Goal: Task Accomplishment & Management: Use online tool/utility

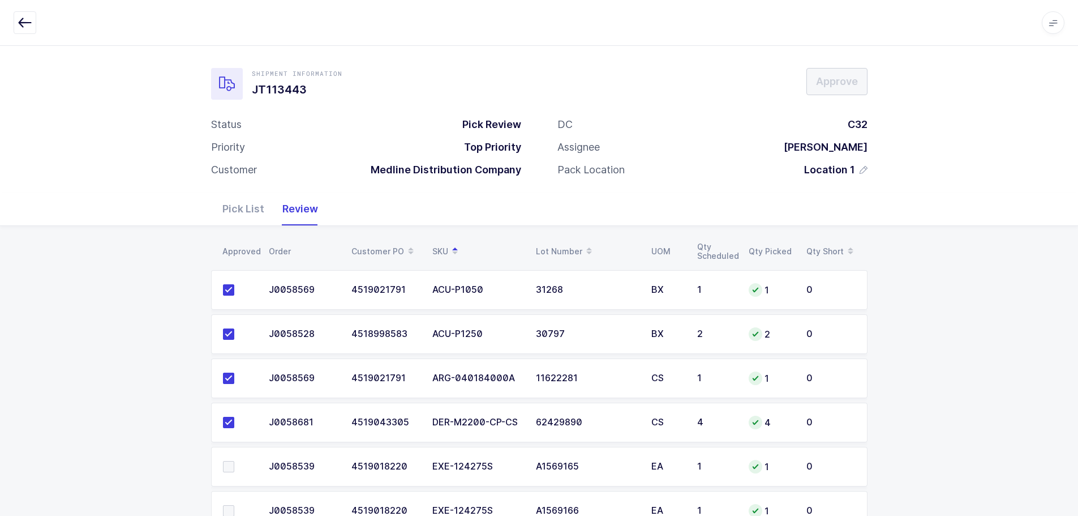
scroll to position [1278, 0]
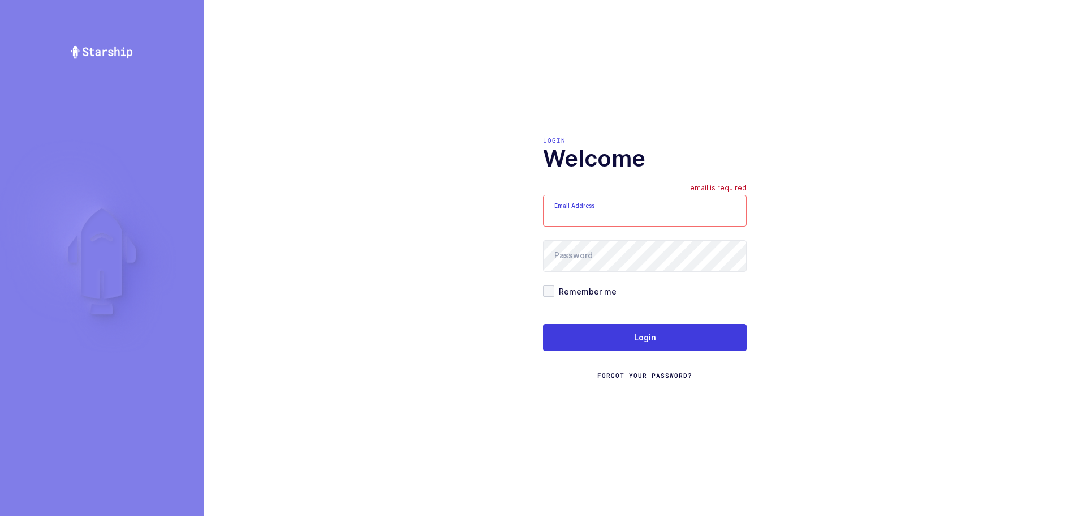
type input "mundo@janustrade.com"
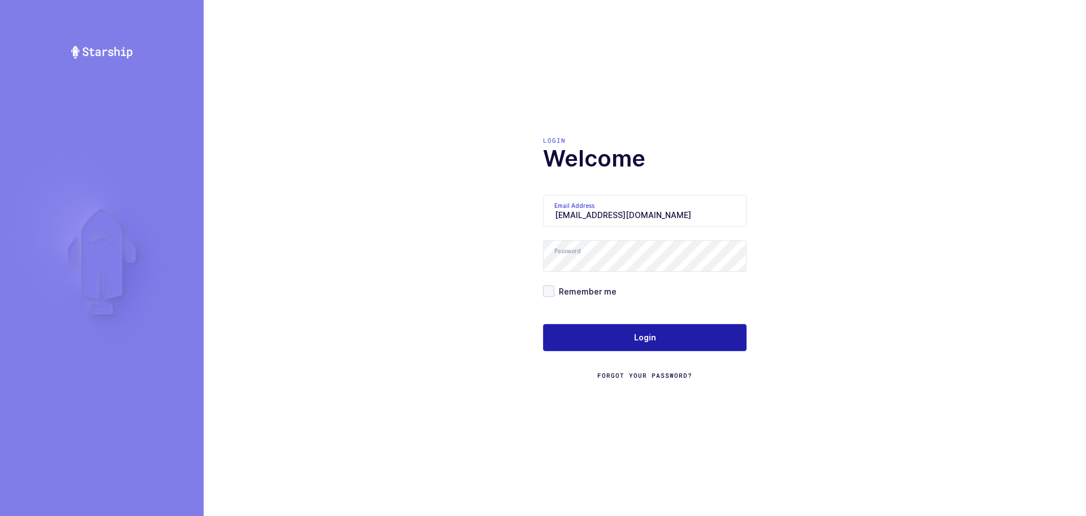
click at [609, 348] on button "Login" at bounding box center [645, 337] width 204 height 27
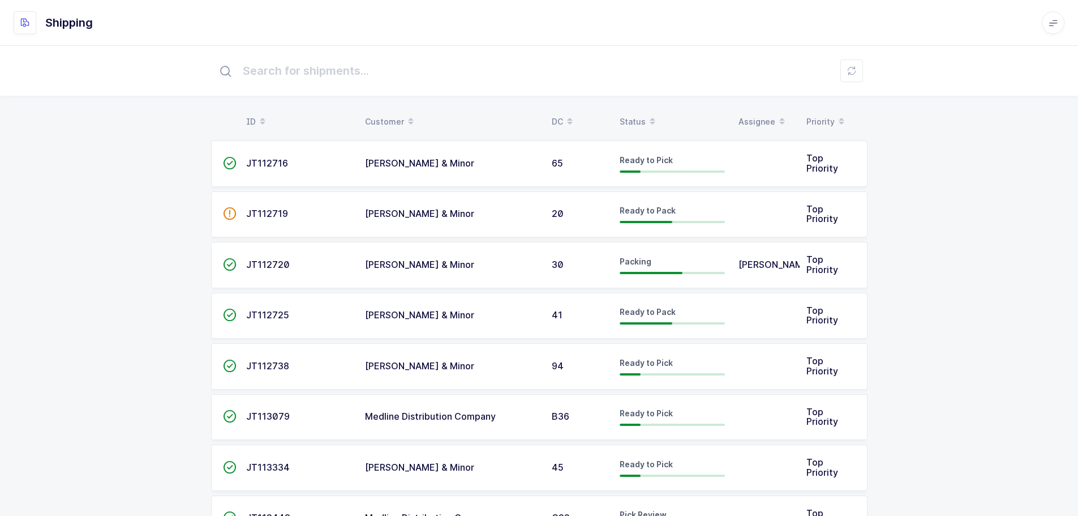
click at [634, 114] on div "Status" at bounding box center [672, 121] width 105 height 19
click at [634, 117] on div "Status" at bounding box center [672, 121] width 105 height 19
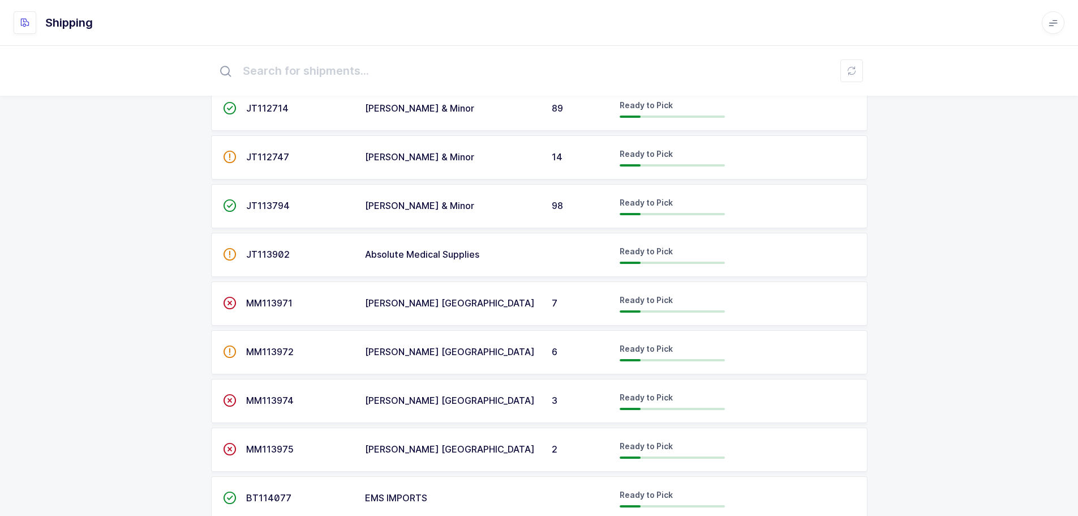
scroll to position [1521, 0]
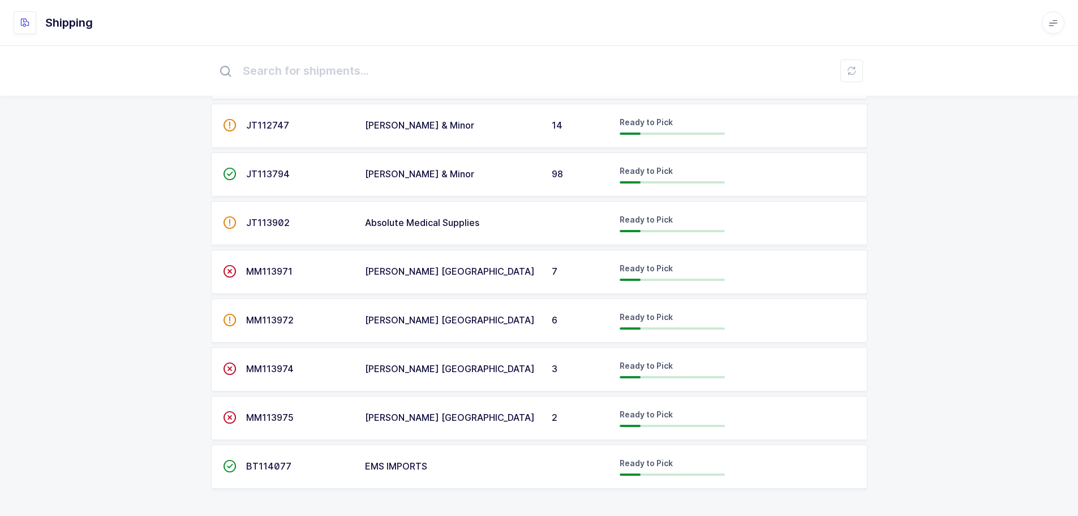
click at [300, 371] on div "MM113974" at bounding box center [298, 369] width 105 height 10
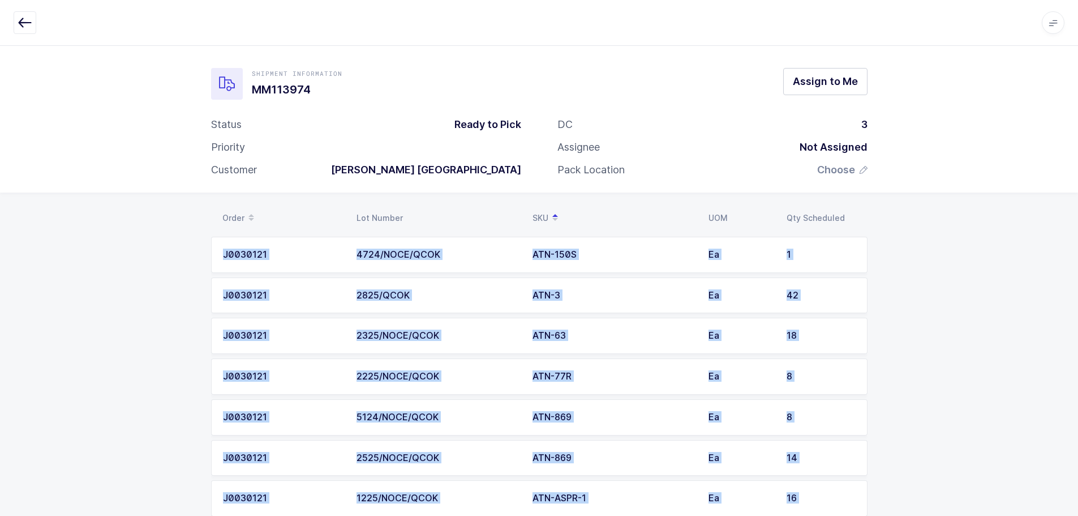
drag, startPoint x: 819, startPoint y: 482, endPoint x: 98, endPoint y: 225, distance: 766.1
copy div "Order Lot Number SKU UOM Qty Scheduled J0030121 4724/NOCE/QCOK ATN-150S Ea 1 J0…"
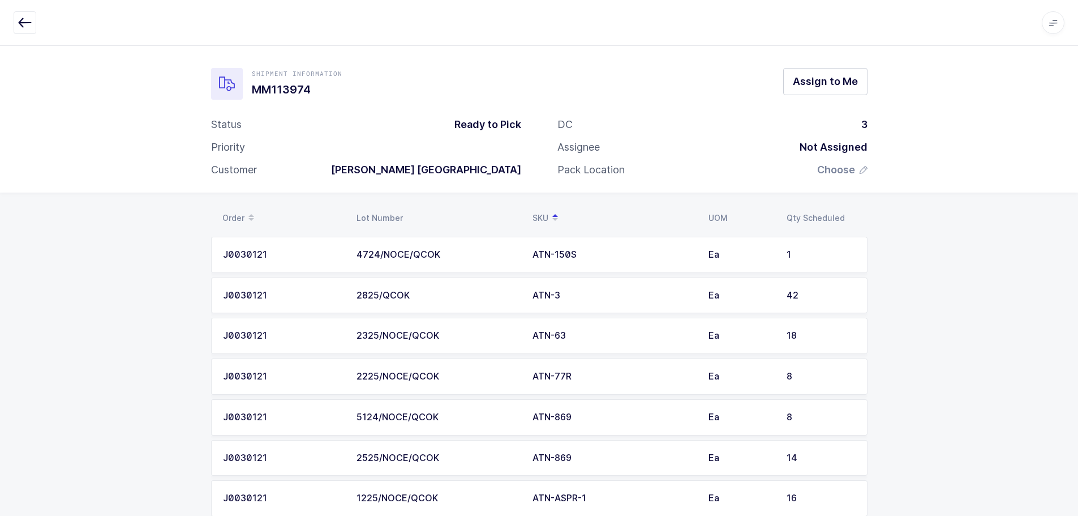
click at [19, 23] on icon "button" at bounding box center [25, 23] width 14 height 14
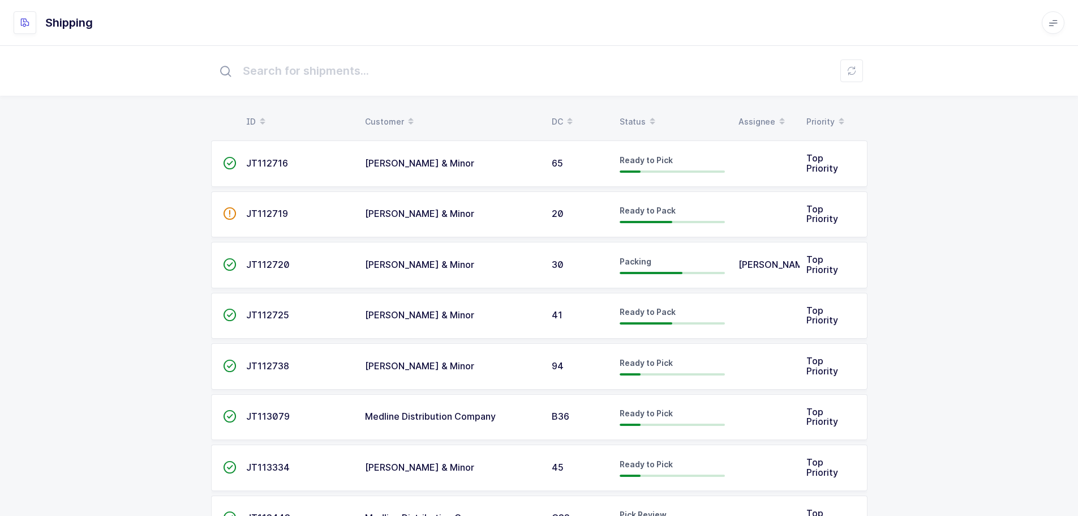
click at [646, 115] on span at bounding box center [653, 121] width 14 height 19
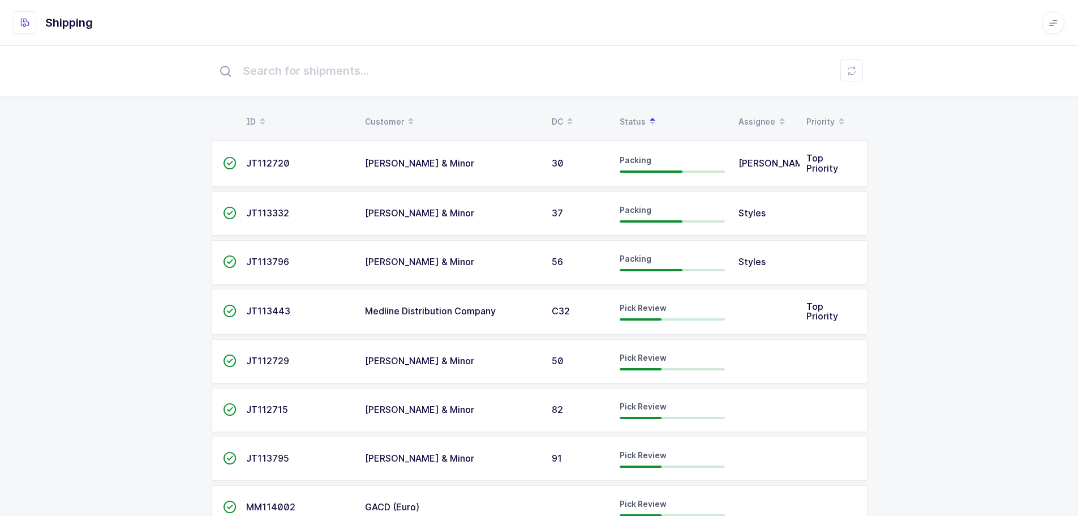
click at [303, 310] on div "JT113443" at bounding box center [298, 311] width 105 height 10
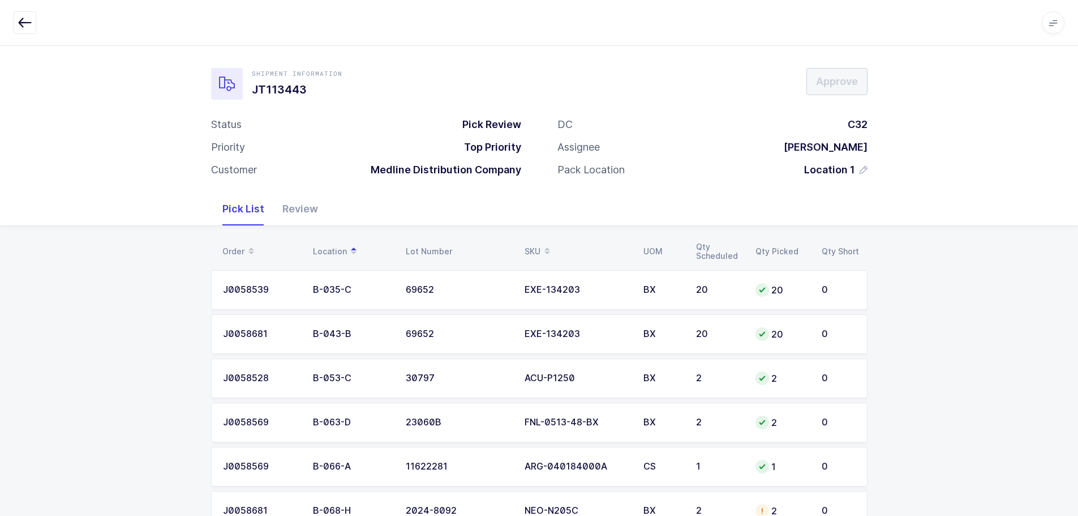
click at [306, 204] on div "Review" at bounding box center [300, 208] width 54 height 33
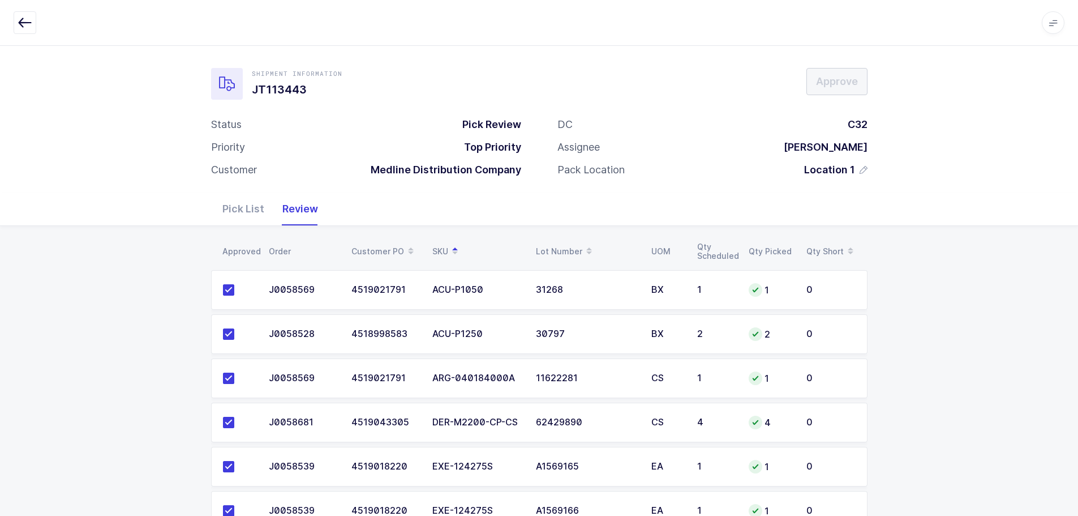
click at [246, 203] on div "Pick List" at bounding box center [243, 208] width 60 height 33
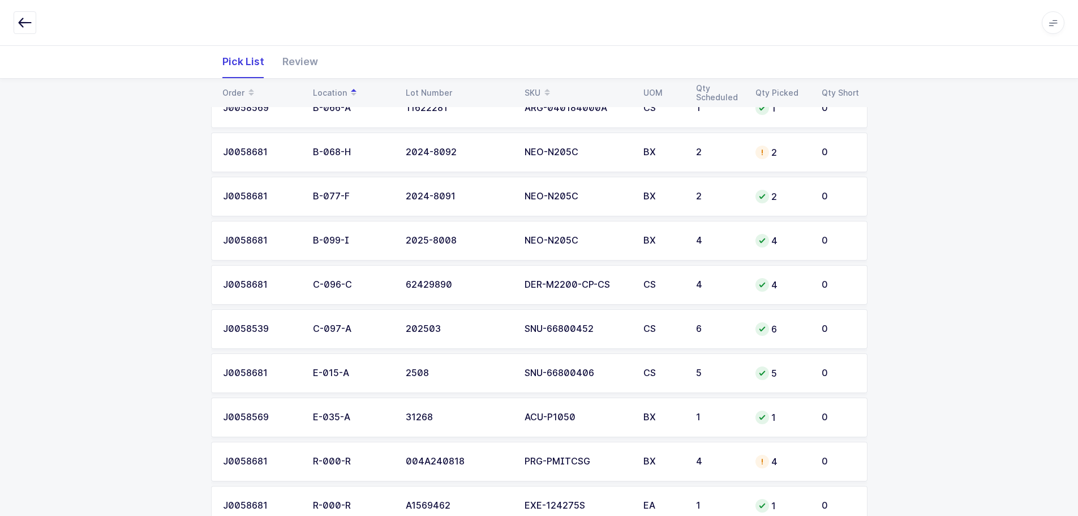
scroll to position [283, 0]
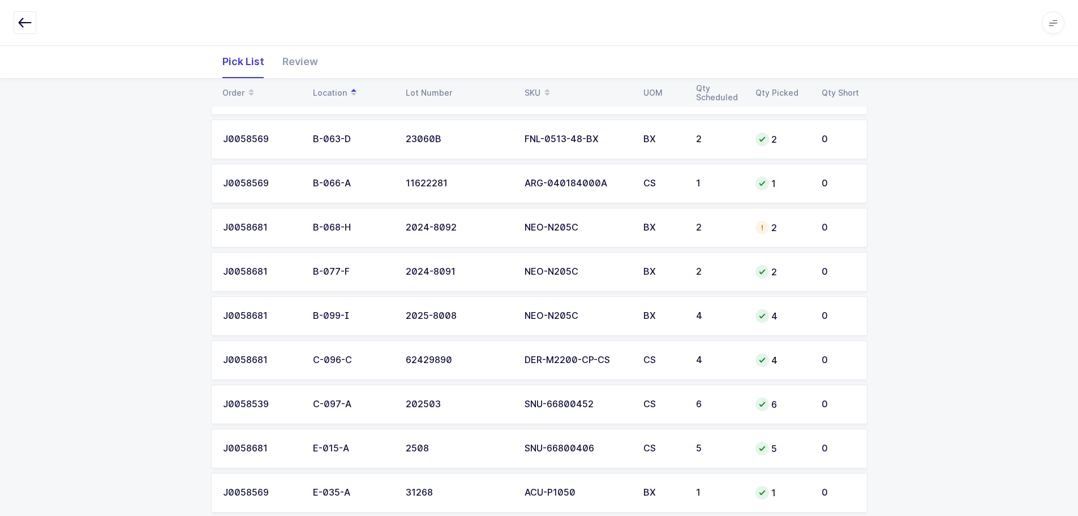
click at [586, 230] on div "NEO-N205C" at bounding box center [577, 227] width 105 height 10
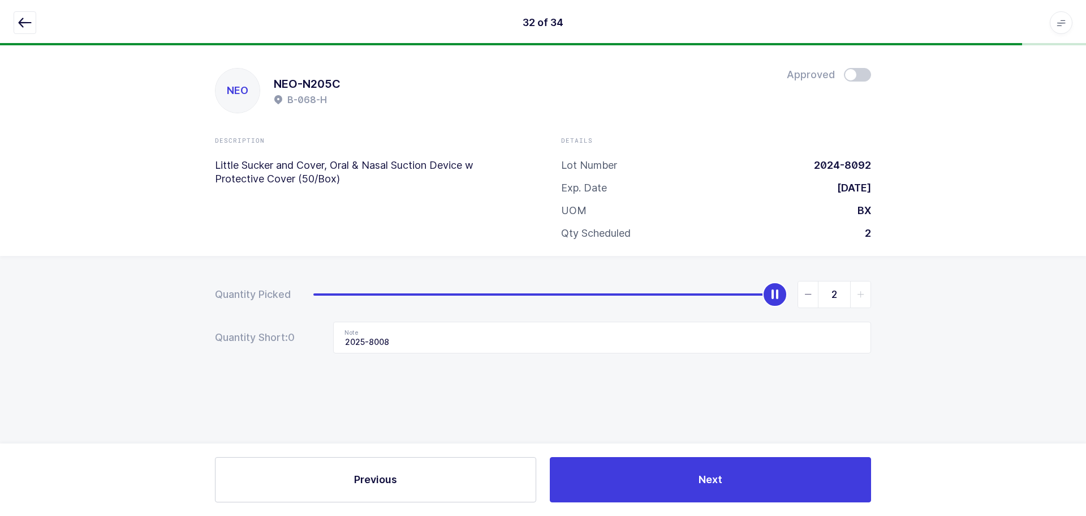
click at [26, 25] on icon "button" at bounding box center [25, 23] width 14 height 14
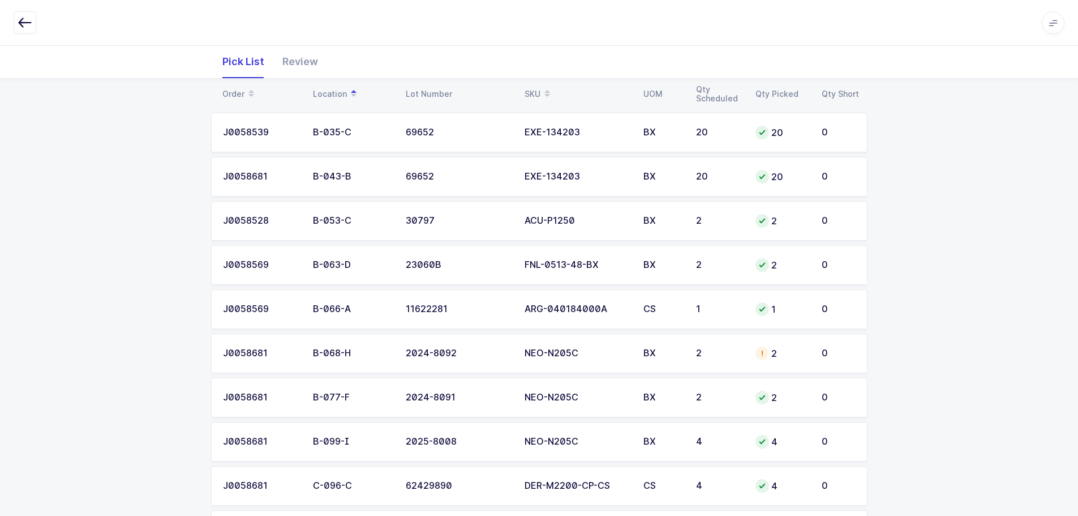
scroll to position [170, 0]
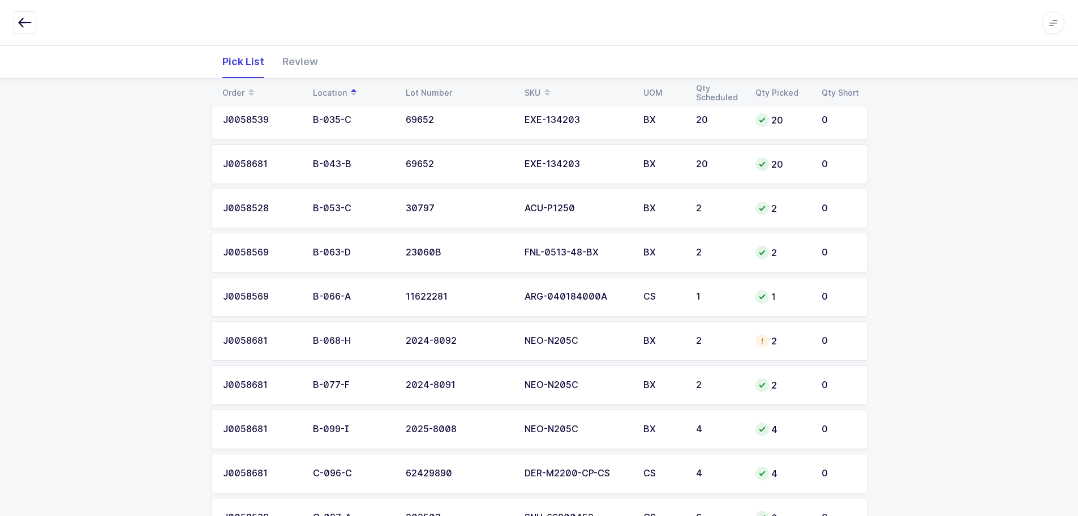
click at [556, 343] on div "NEO-N205C" at bounding box center [577, 341] width 105 height 10
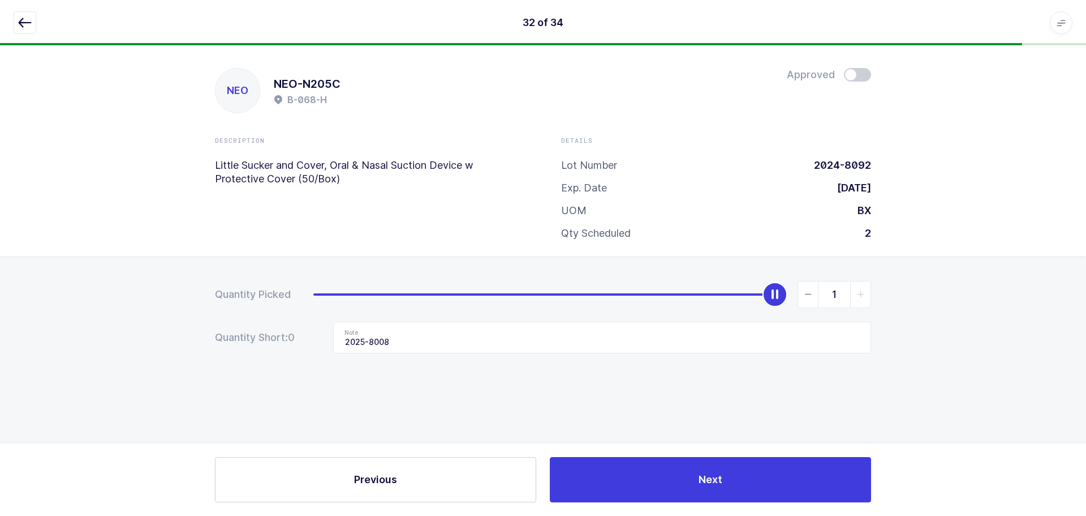
type input "0"
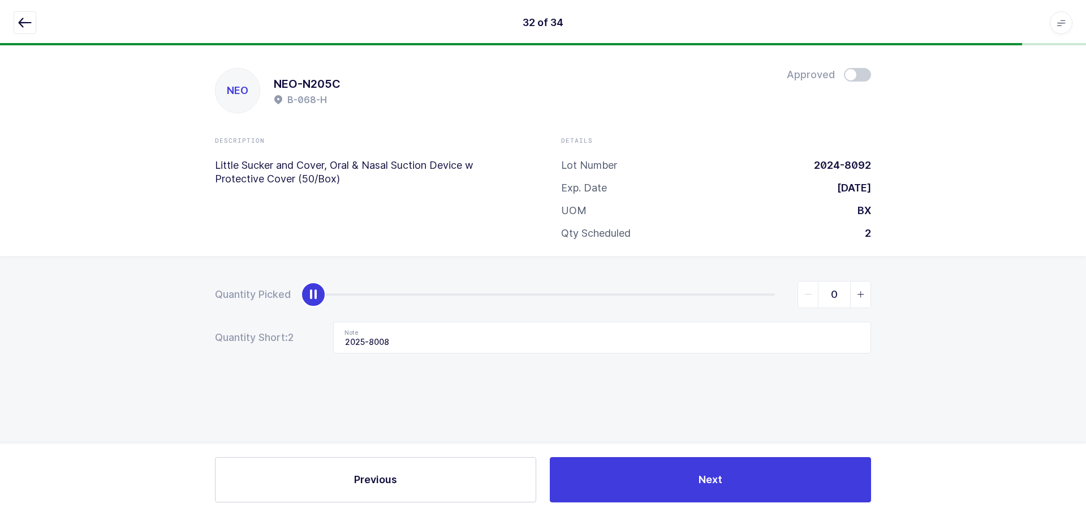
drag, startPoint x: 769, startPoint y: 303, endPoint x: 112, endPoint y: 337, distance: 657.9
click at [112, 337] on div "Quantity Picked 0 Quantity Short: 2 Note 2025-8008" at bounding box center [543, 356] width 1086 height 201
drag, startPoint x: 371, startPoint y: 344, endPoint x: 263, endPoint y: 352, distance: 108.4
click at [263, 352] on div "Quantity Short: 2 Note 2025-8008" at bounding box center [543, 337] width 656 height 32
click at [11, 23] on div "32 of 34 Apps Core Warehouse Admin Mission Control Purchasing Baltazar N. Logou…" at bounding box center [543, 22] width 1086 height 45
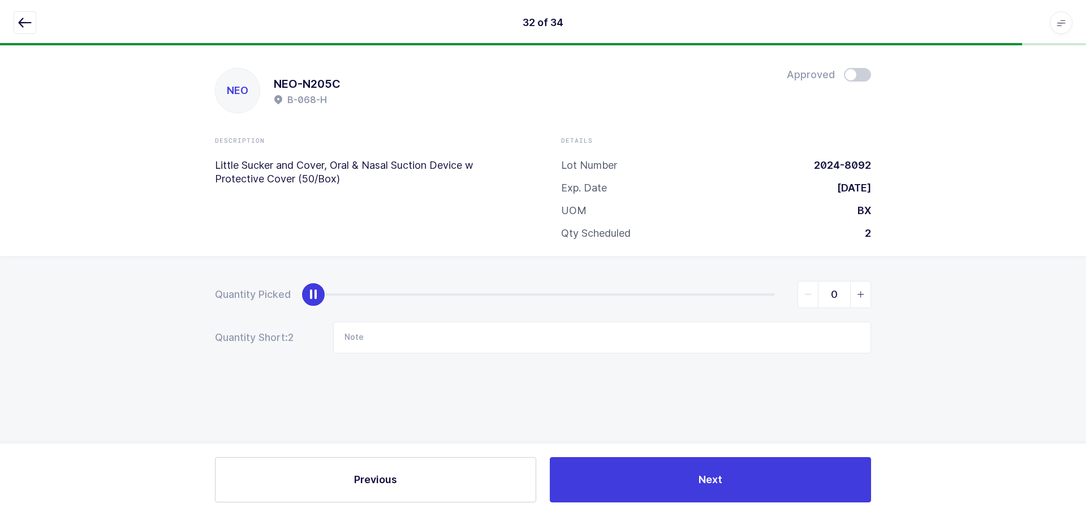
click at [22, 25] on icon "button" at bounding box center [25, 23] width 14 height 14
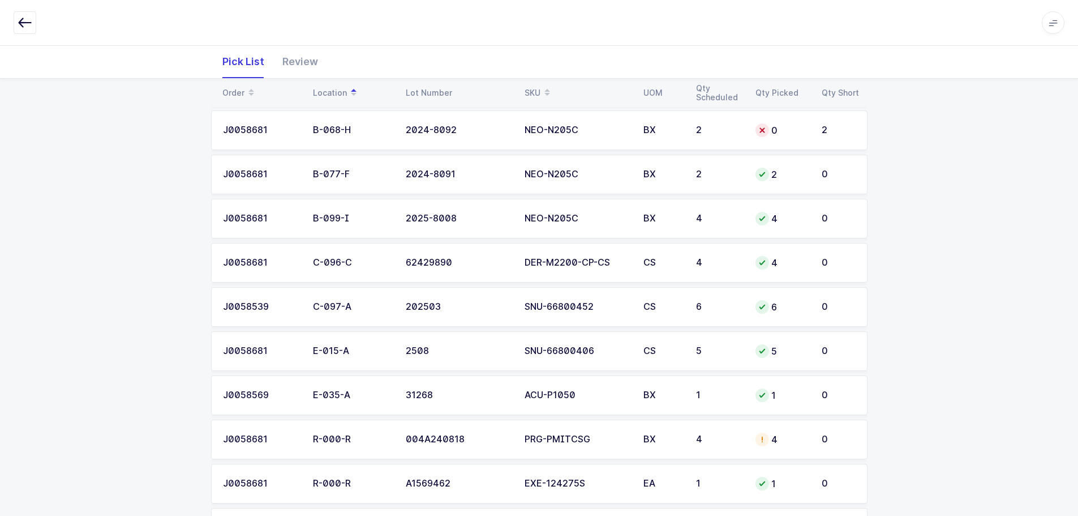
scroll to position [396, 0]
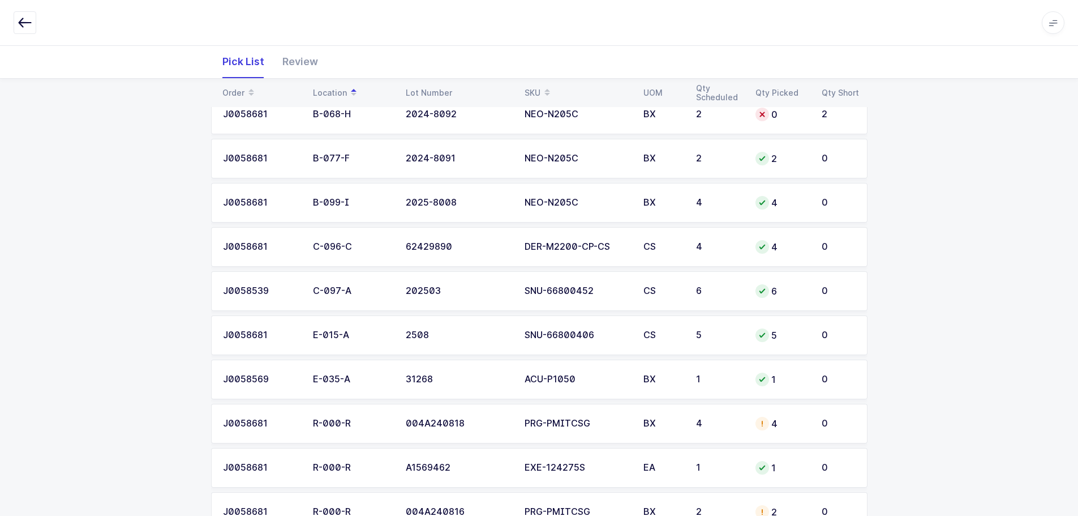
click at [645, 428] on td "BX" at bounding box center [663, 423] width 53 height 40
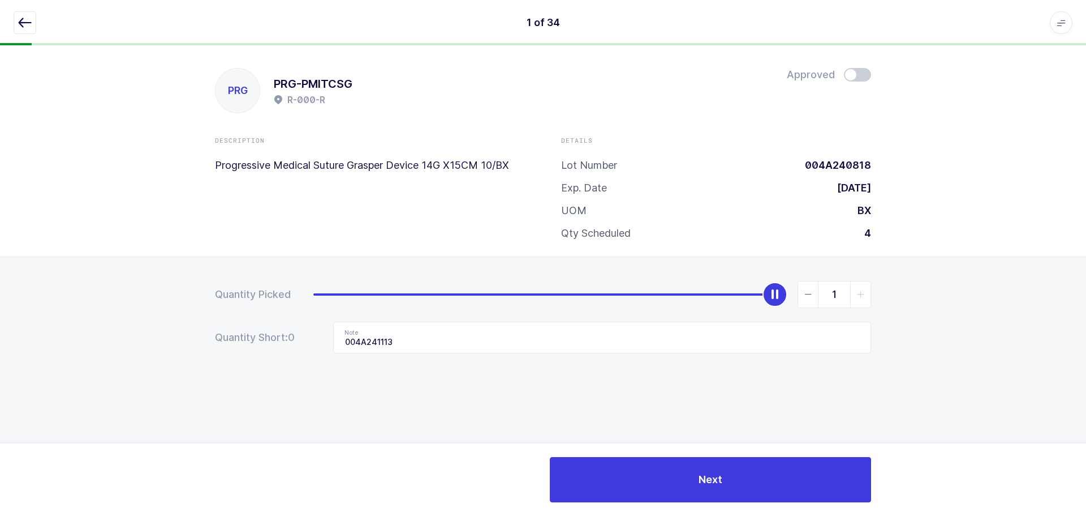
type input "0"
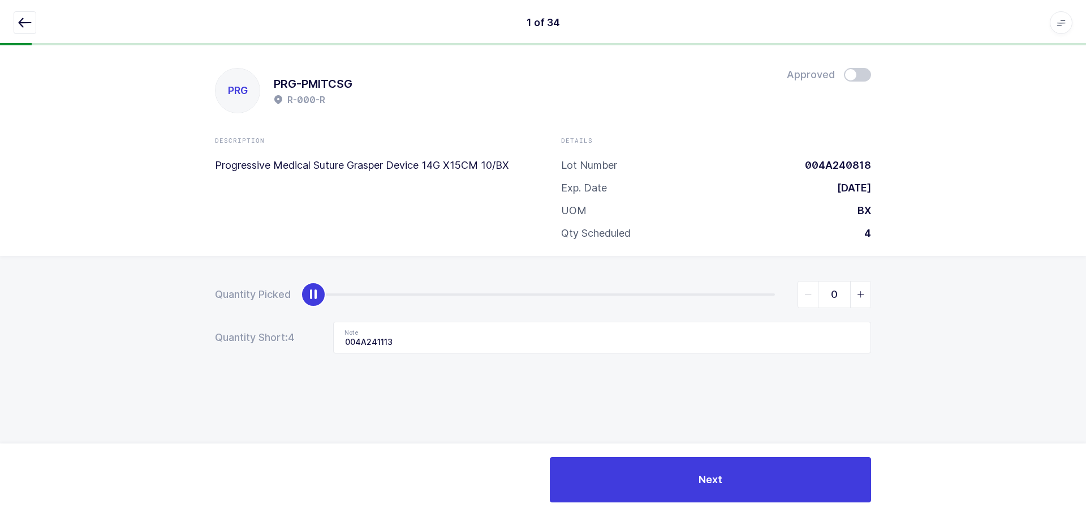
drag, startPoint x: 771, startPoint y: 291, endPoint x: 160, endPoint y: 328, distance: 612.8
click at [98, 332] on div "Quantity Picked 0 Quantity Short: 4 Note 004A241113" at bounding box center [543, 356] width 1086 height 201
drag, startPoint x: 452, startPoint y: 344, endPoint x: 232, endPoint y: 353, distance: 220.3
click at [232, 353] on div "Quantity Short: 4 Note 004A241113" at bounding box center [543, 337] width 656 height 32
click at [22, 16] on icon "button" at bounding box center [25, 23] width 14 height 14
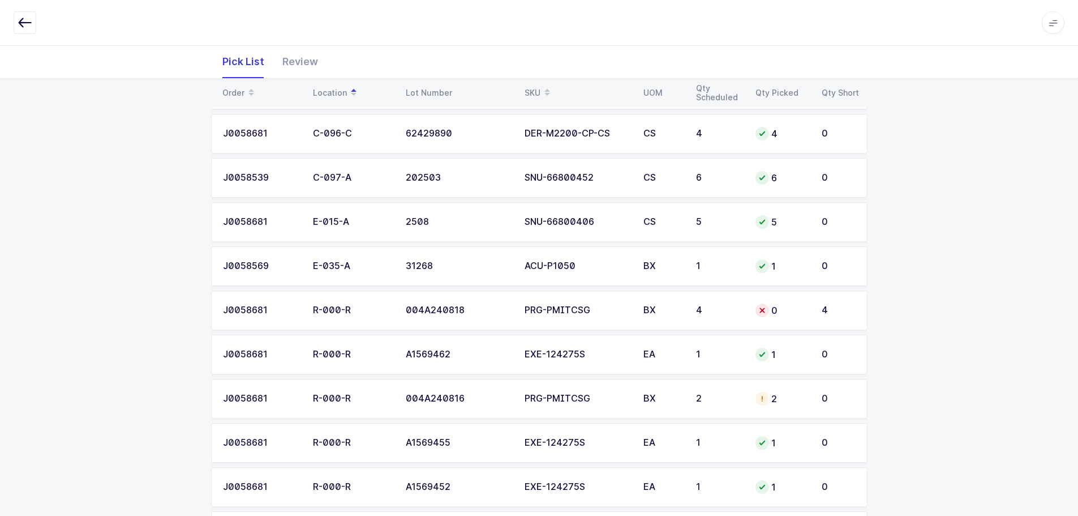
scroll to position [566, 0]
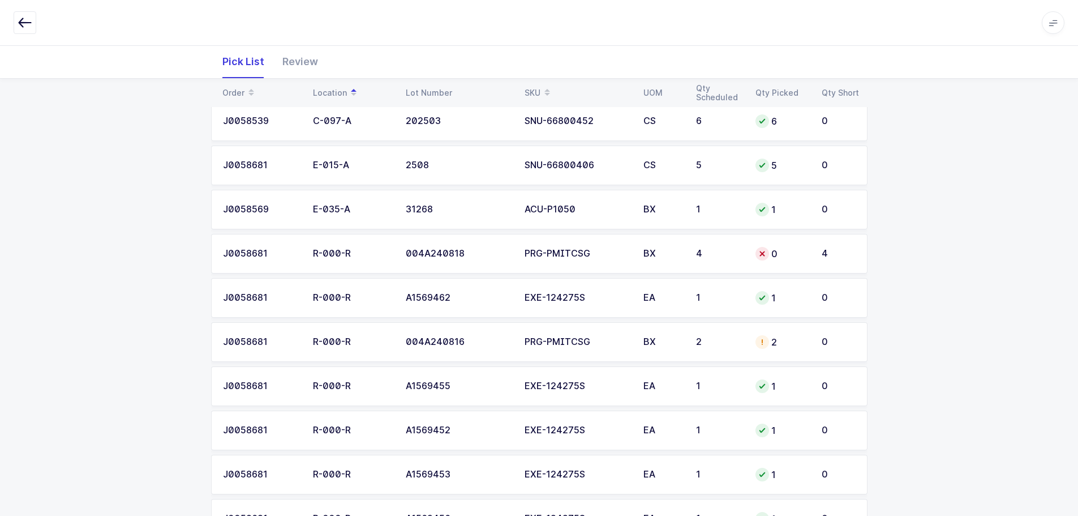
click at [600, 345] on div "PRG-PMITCSG" at bounding box center [577, 342] width 105 height 10
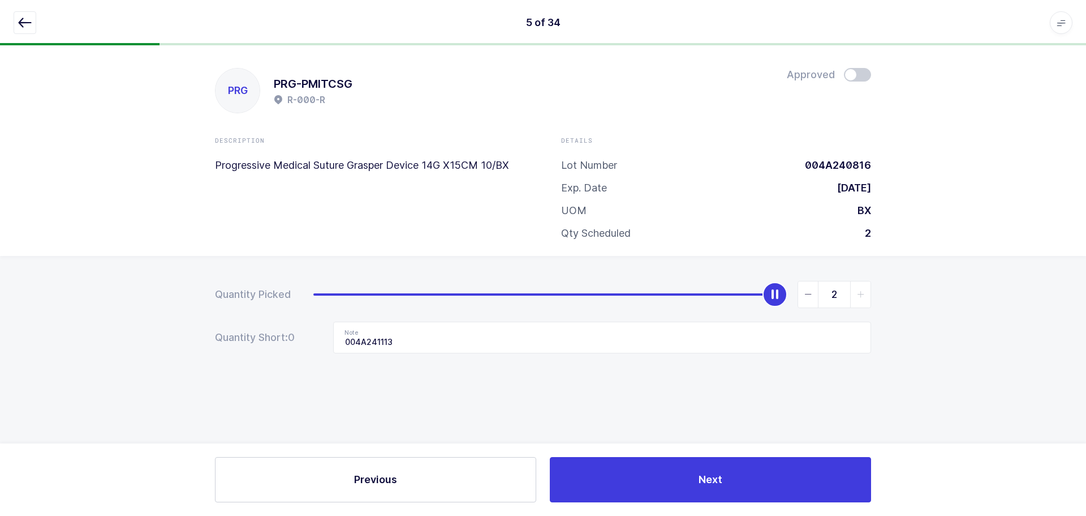
click at [805, 302] on span "slider between 0 and 2" at bounding box center [808, 294] width 20 height 26
type input "0"
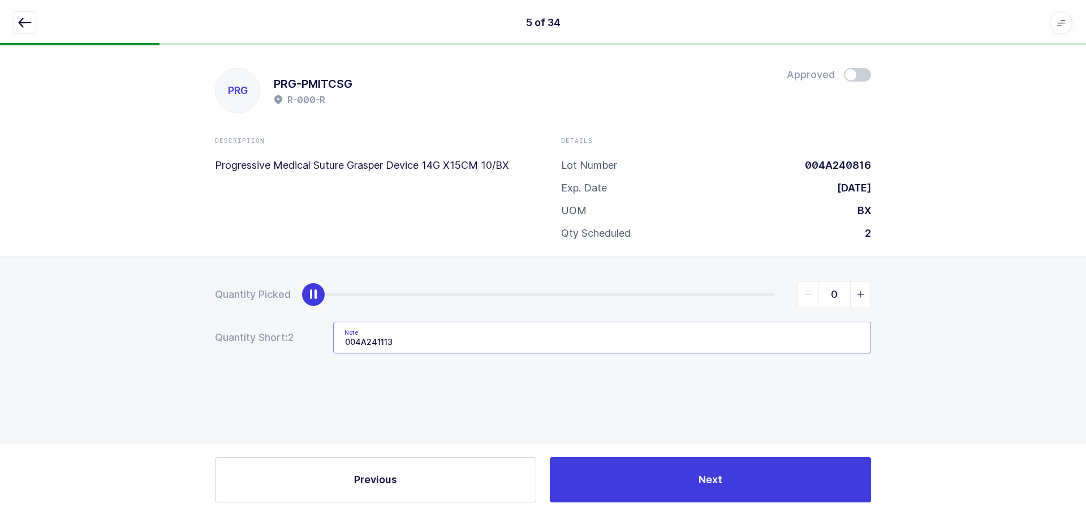
drag, startPoint x: 435, startPoint y: 348, endPoint x: 350, endPoint y: 339, distance: 85.4
click at [350, 339] on input "004A241113" at bounding box center [602, 337] width 538 height 32
type input "\"
type input "="
click at [24, 23] on icon "button" at bounding box center [25, 23] width 14 height 14
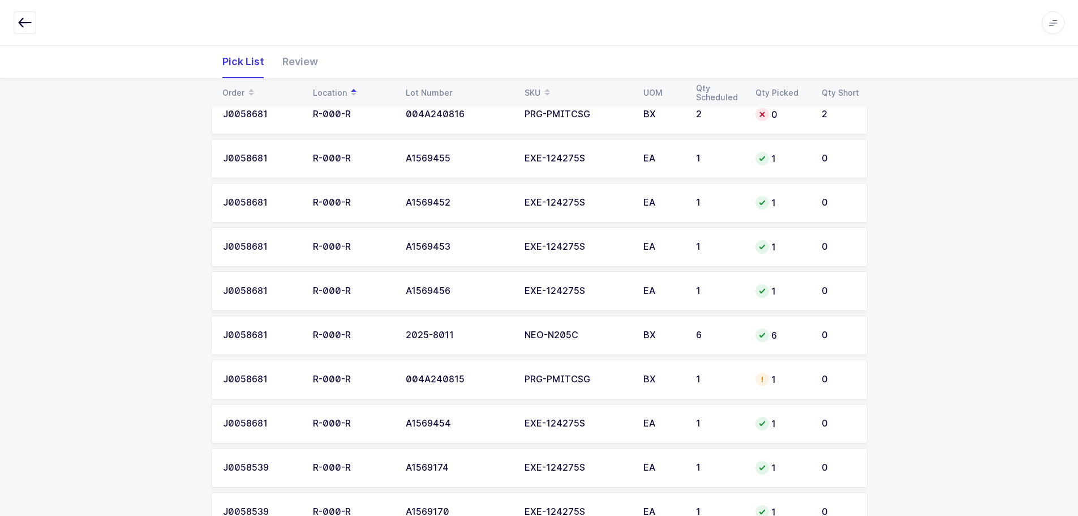
scroll to position [849, 0]
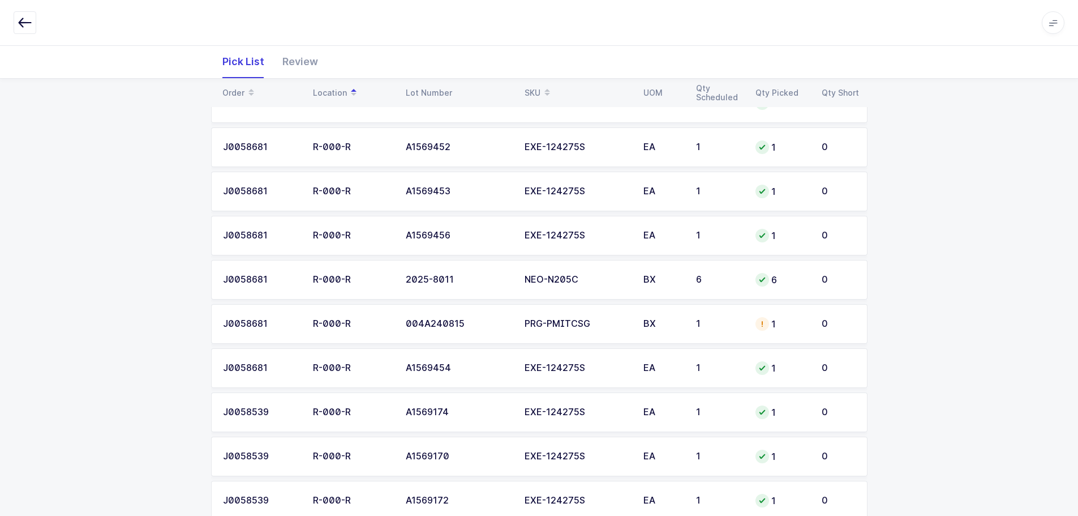
click at [669, 337] on td "BX" at bounding box center [663, 324] width 53 height 40
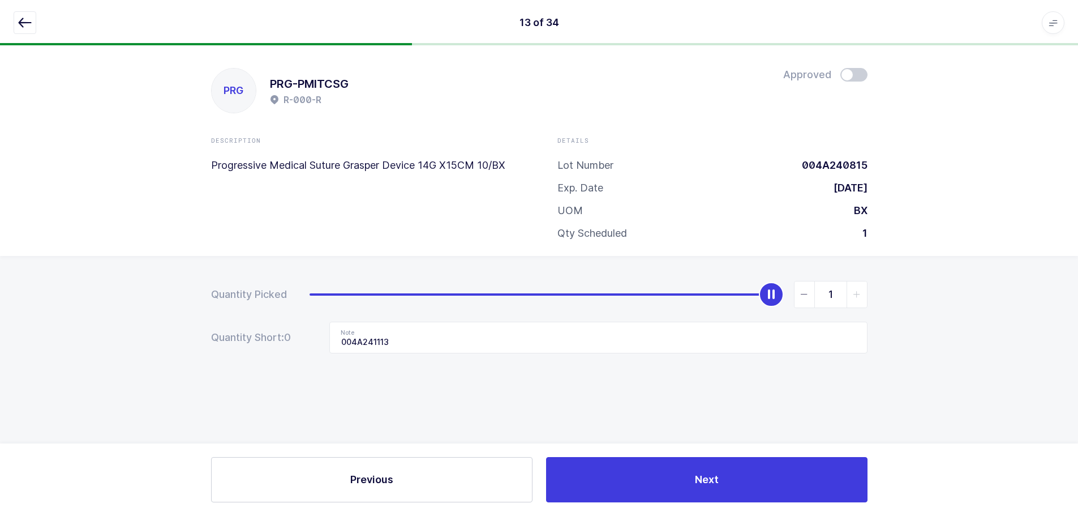
scroll to position [0, 0]
click at [817, 299] on span "slider between 0 and 1" at bounding box center [808, 294] width 20 height 26
type input "0"
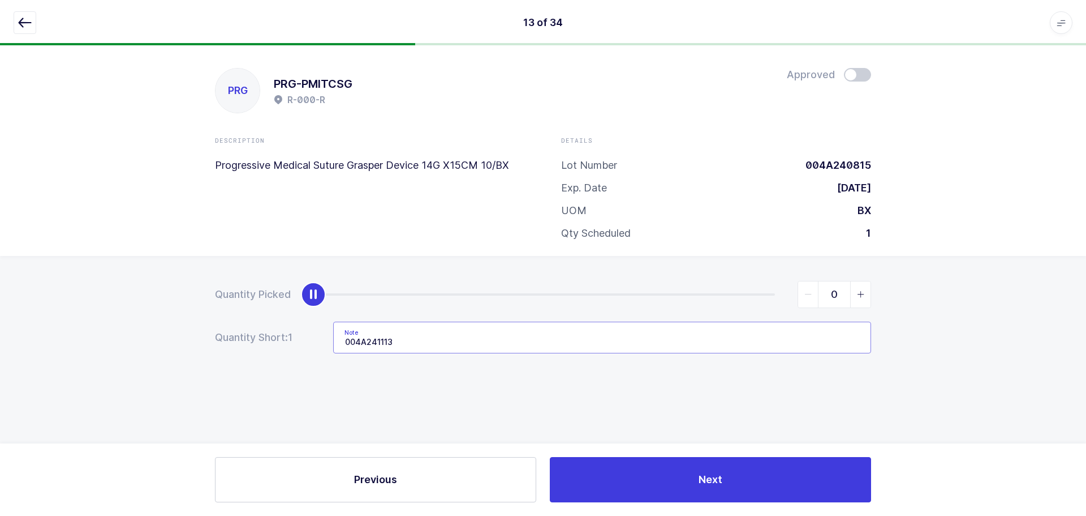
drag, startPoint x: 424, startPoint y: 332, endPoint x: 289, endPoint y: 363, distance: 138.8
click at [289, 363] on div "Quantity Picked 0 Quantity Short: 1 Note 004A241113" at bounding box center [543, 356] width 1086 height 201
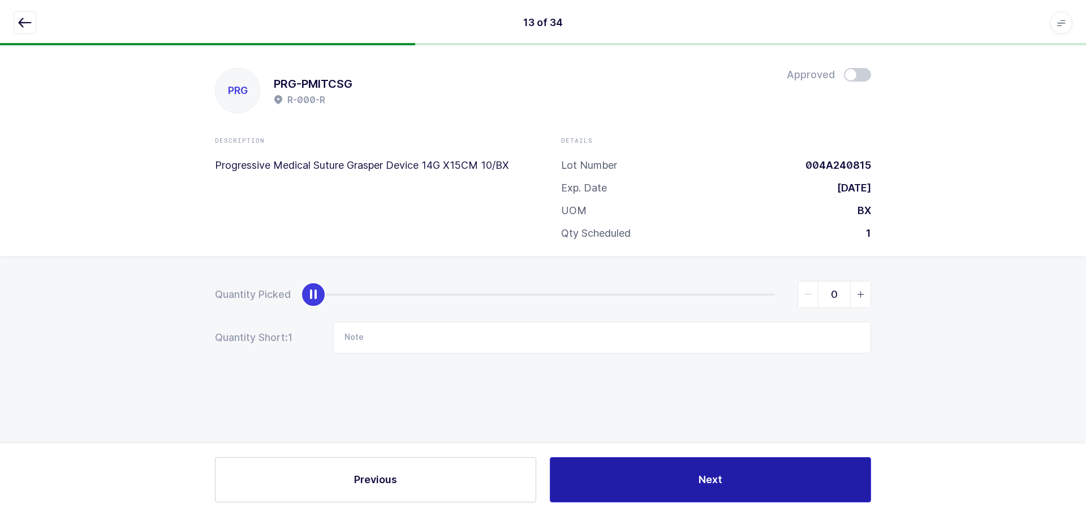
click at [646, 478] on button "Next" at bounding box center [710, 479] width 321 height 45
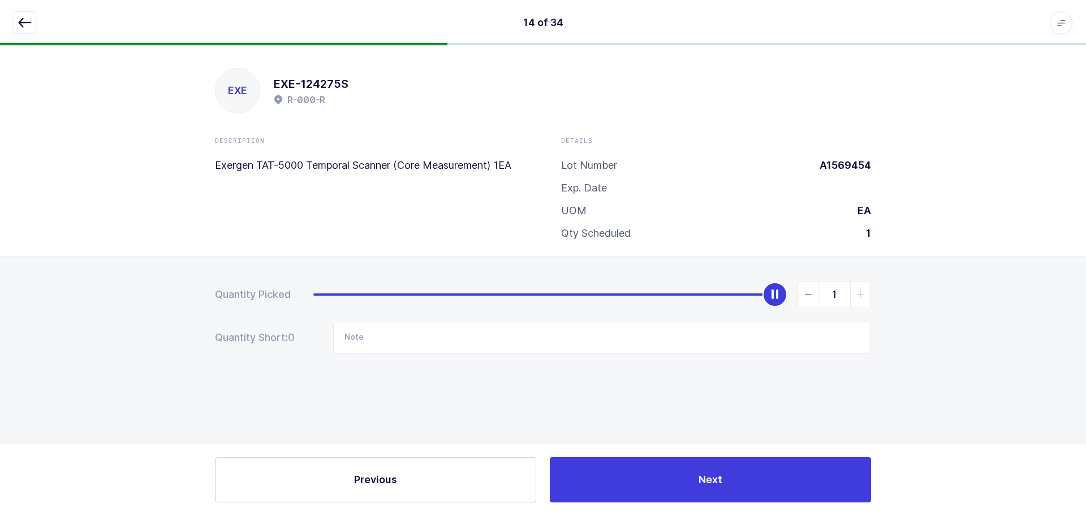
click at [20, 20] on icon "button" at bounding box center [25, 23] width 14 height 14
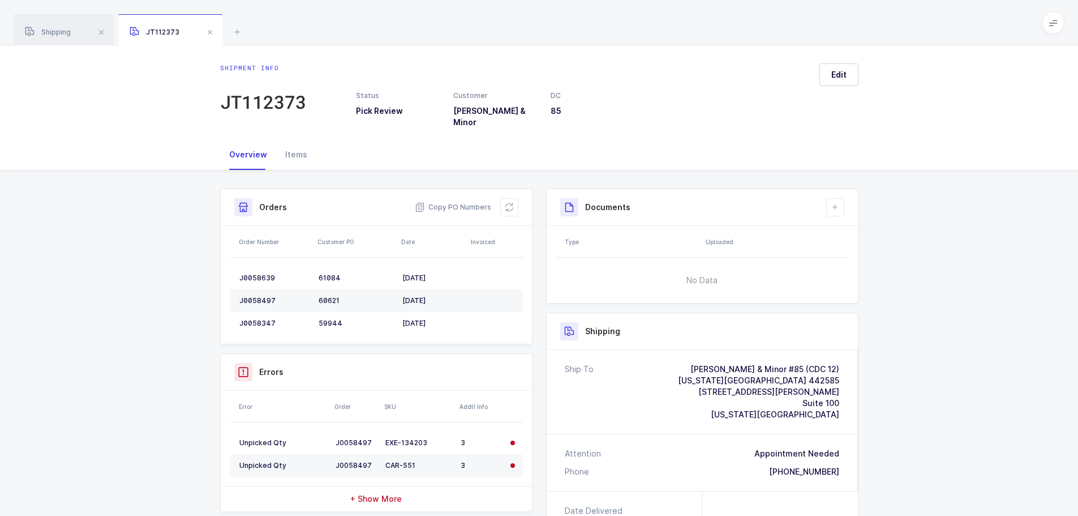
click at [209, 33] on span at bounding box center [210, 32] width 14 height 14
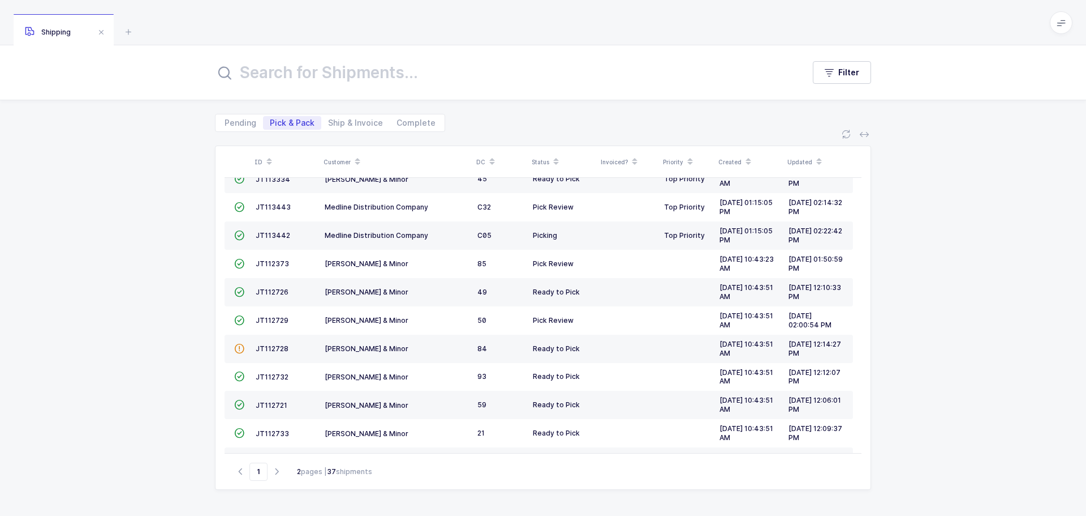
click at [130, 32] on icon at bounding box center [129, 32] width 14 height 14
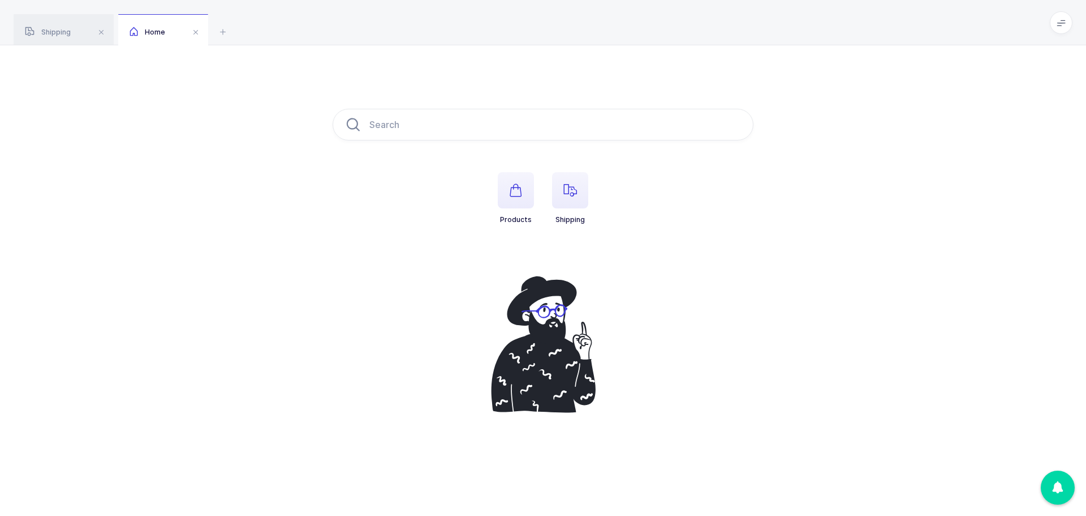
click at [569, 191] on icon "button" at bounding box center [571, 190] width 14 height 14
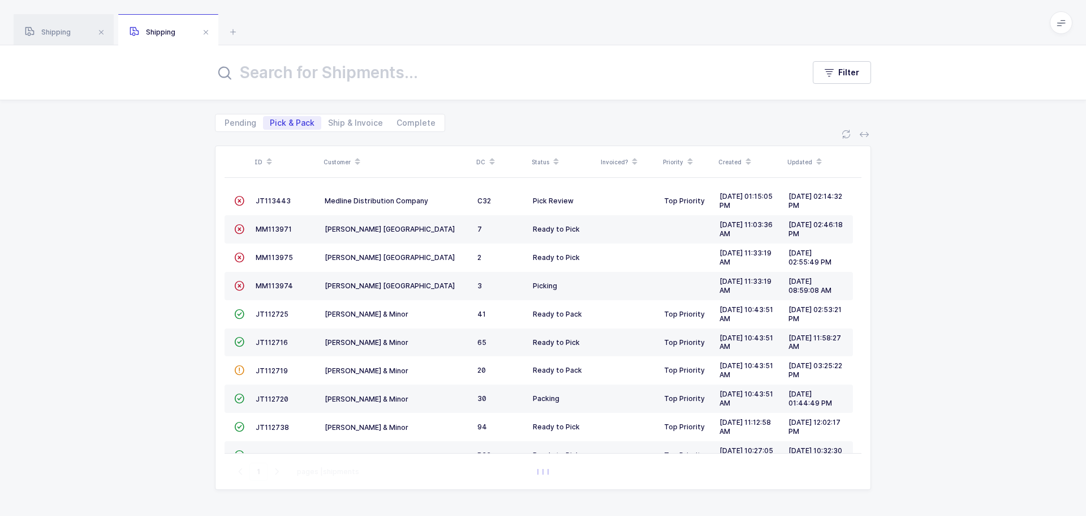
click at [274, 200] on span "JT113443" at bounding box center [273, 200] width 35 height 8
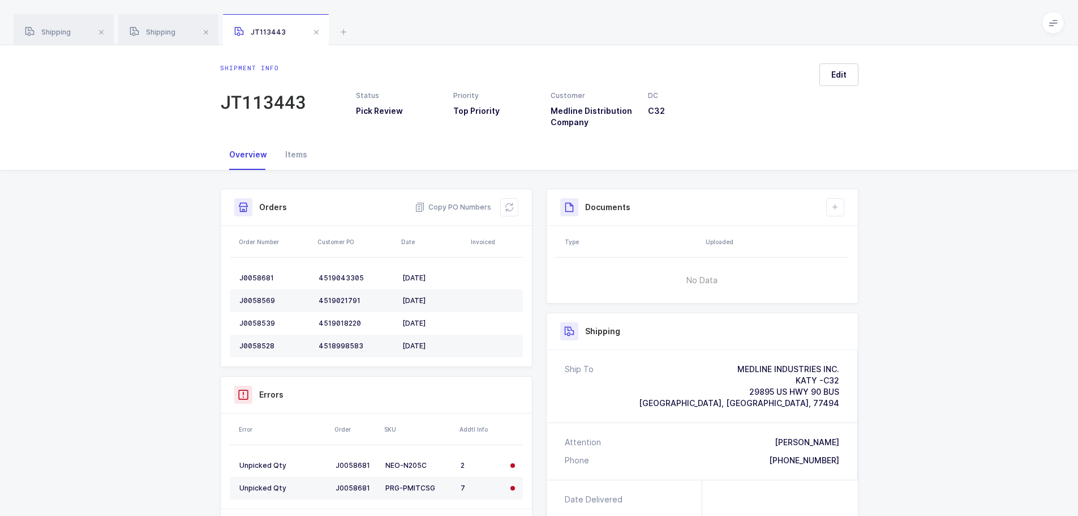
click at [501, 207] on button at bounding box center [509, 207] width 18 height 18
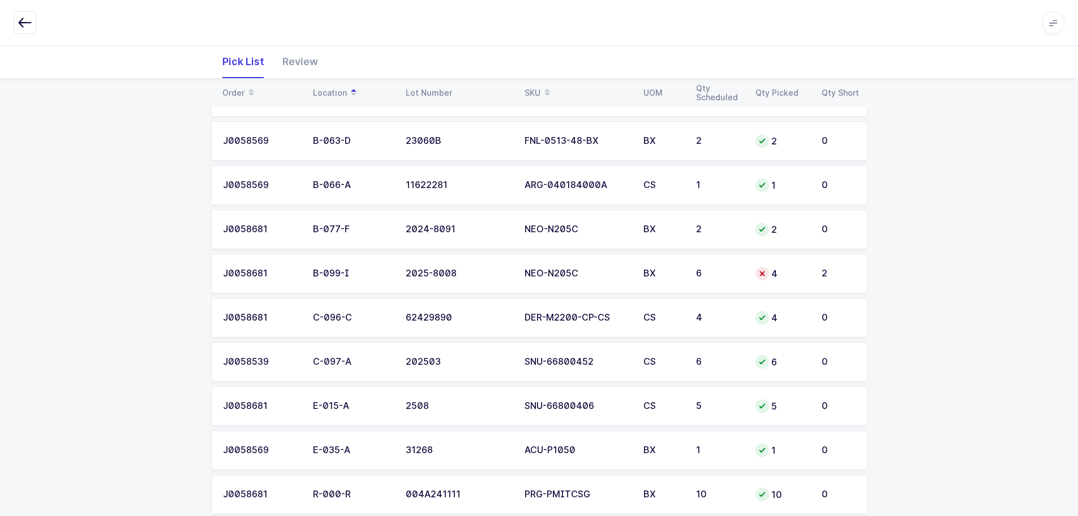
scroll to position [283, 0]
click at [737, 270] on div "6" at bounding box center [719, 272] width 46 height 10
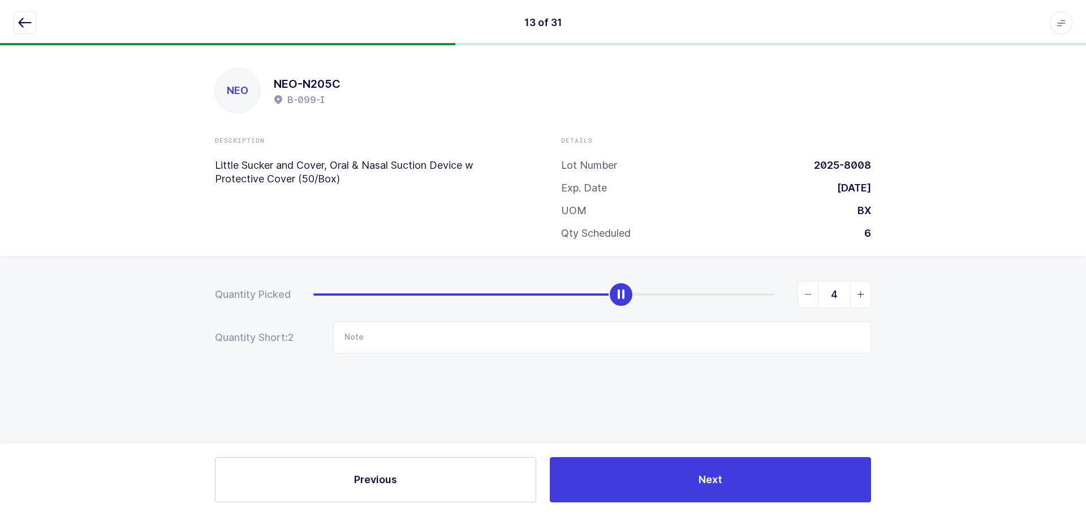
drag, startPoint x: 877, startPoint y: 288, endPoint x: 858, endPoint y: 295, distance: 19.9
click at [865, 293] on div "Quantity Picked 4 Quantity Short: 2 Note" at bounding box center [543, 356] width 1086 height 201
type input "6"
click at [858, 296] on icon "slider between 0 and 6" at bounding box center [861, 294] width 8 height 8
click at [21, 23] on icon "button" at bounding box center [25, 23] width 14 height 14
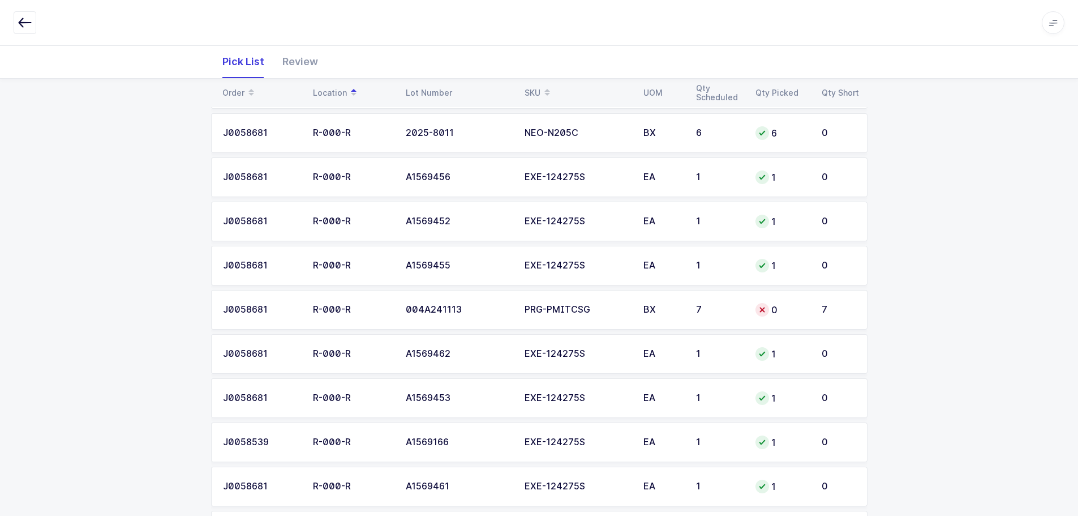
scroll to position [736, 0]
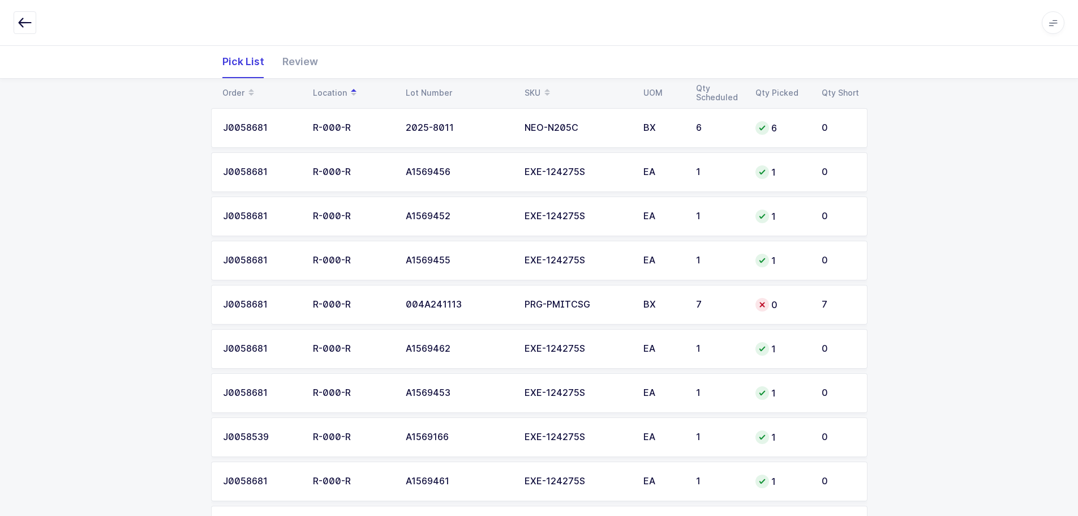
click at [804, 312] on td "0" at bounding box center [782, 305] width 66 height 40
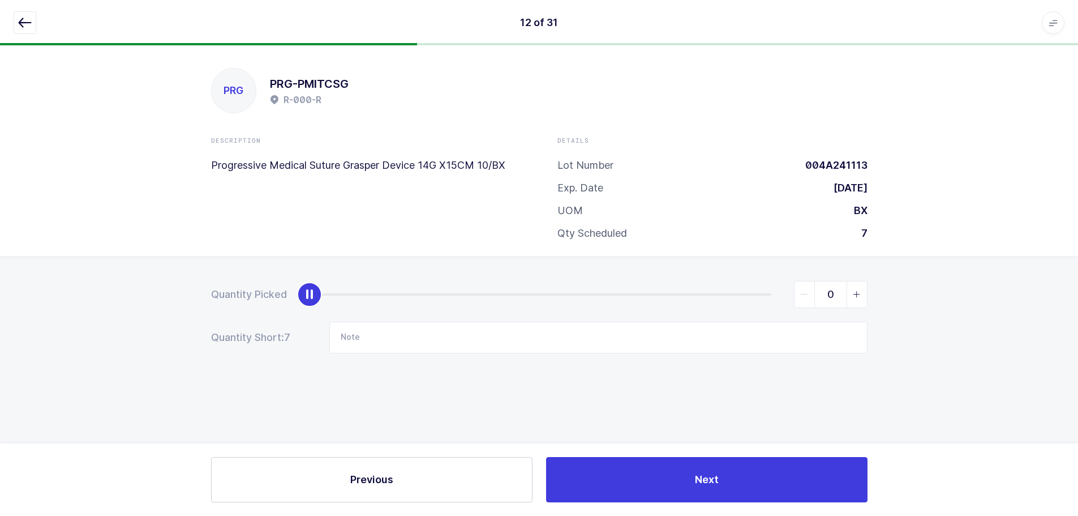
scroll to position [0, 0]
type input "7"
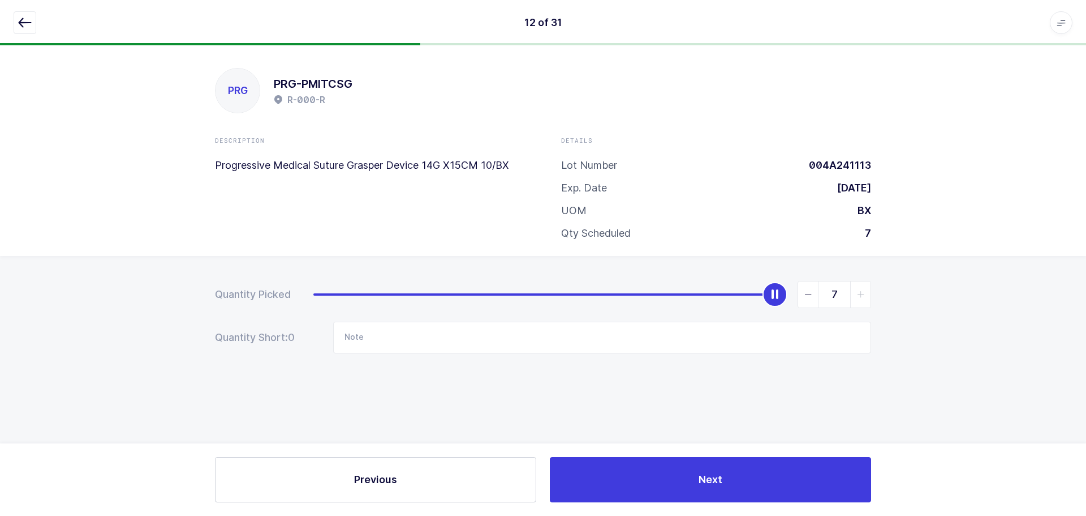
drag, startPoint x: 317, startPoint y: 299, endPoint x: 737, endPoint y: 238, distance: 423.8
click at [861, 265] on div "Quantity Picked 7 Quantity Short: 0 Note" at bounding box center [543, 356] width 1086 height 201
click at [27, 23] on icon "button" at bounding box center [25, 23] width 14 height 14
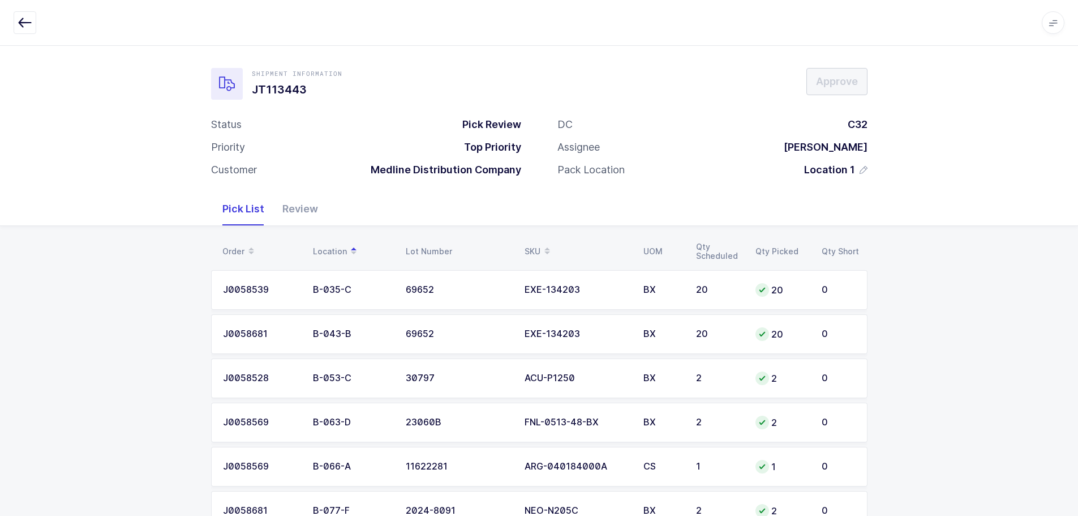
click at [300, 209] on div "Review" at bounding box center [300, 208] width 54 height 33
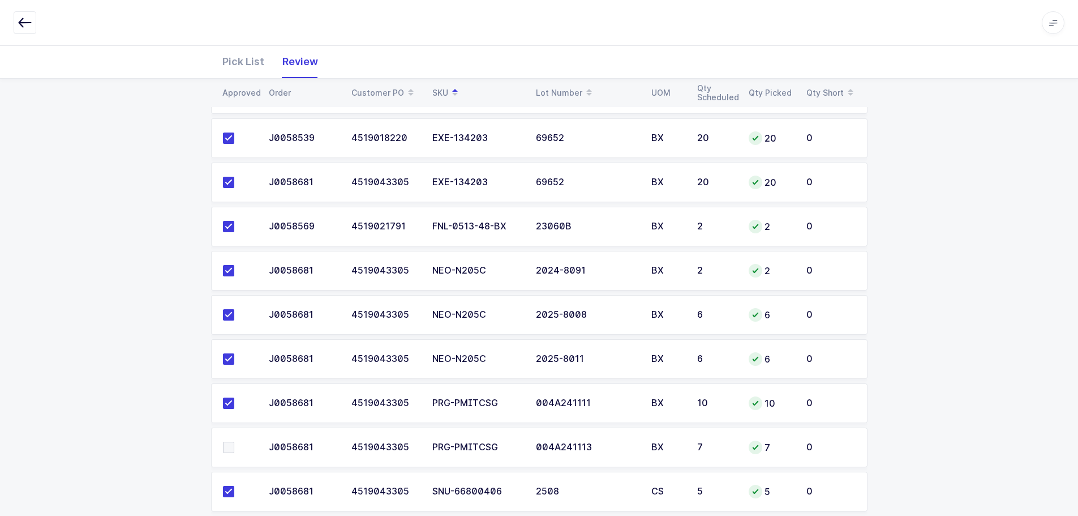
scroll to position [1145, 0]
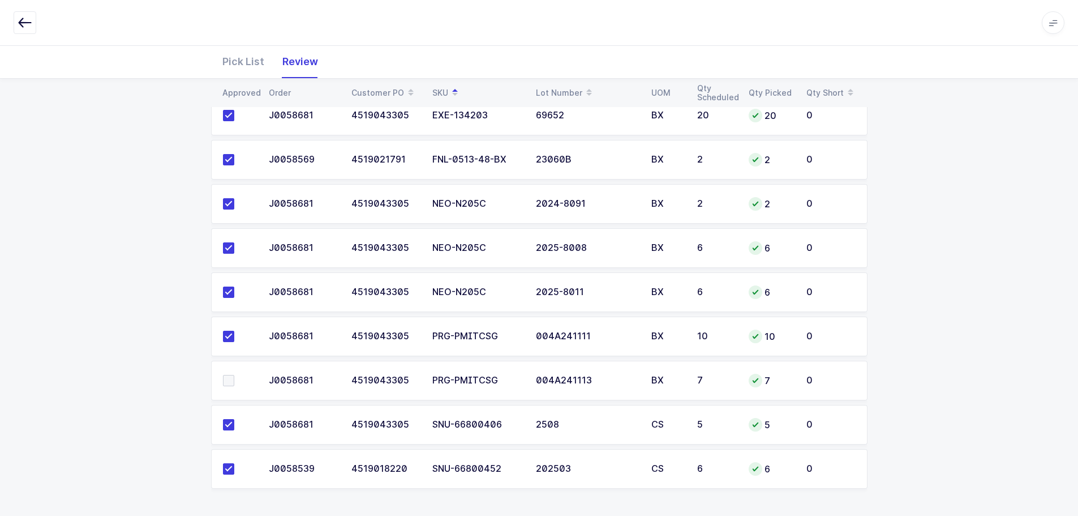
click at [237, 380] on label at bounding box center [239, 380] width 32 height 11
click at [234, 375] on input "checkbox" at bounding box center [234, 375] width 0 height 0
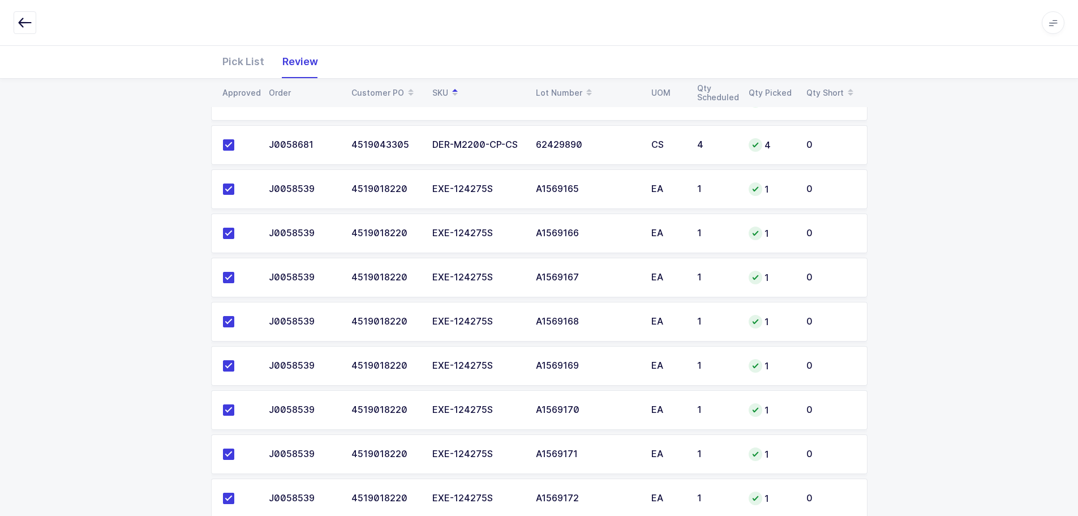
scroll to position [0, 0]
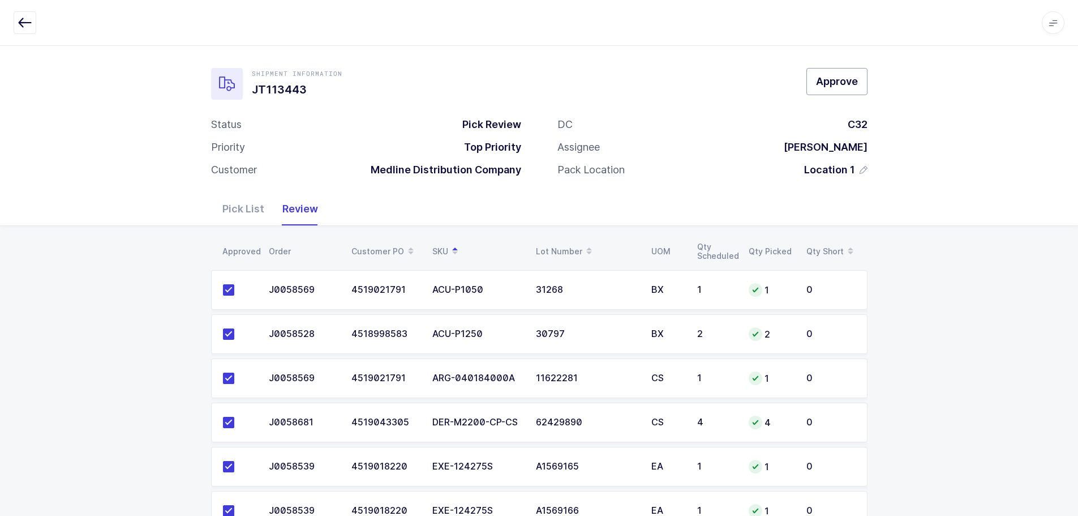
click at [819, 81] on span "Approve" at bounding box center [837, 81] width 42 height 14
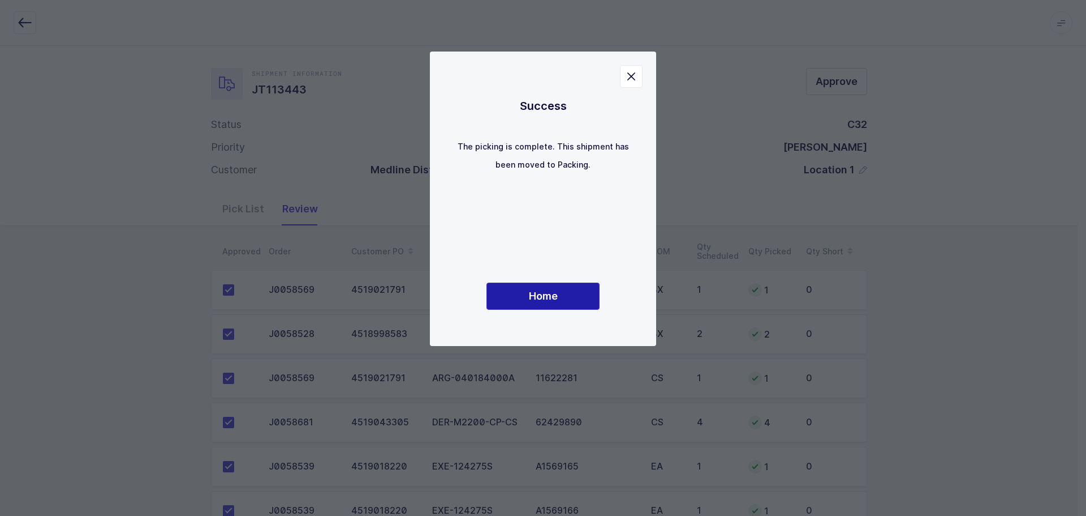
click at [550, 291] on span "Home" at bounding box center [543, 296] width 29 height 14
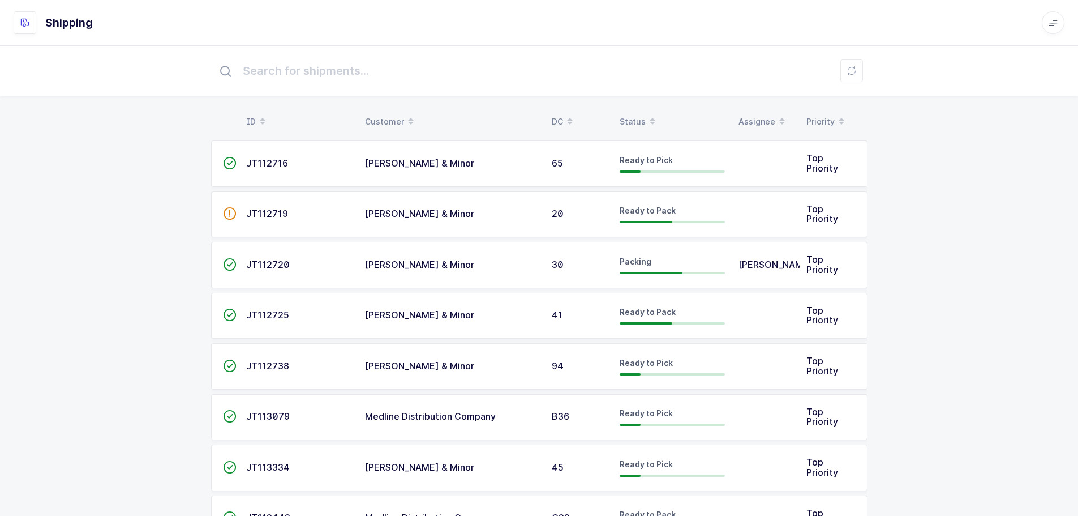
click at [640, 115] on div "Status" at bounding box center [672, 121] width 105 height 19
